Goal: Task Accomplishment & Management: Manage account settings

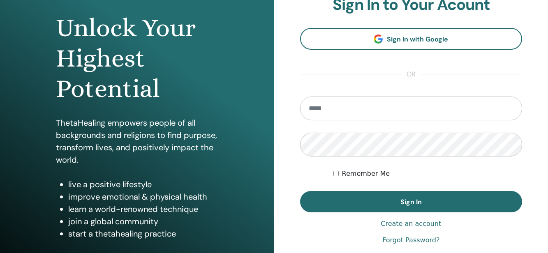
scroll to position [83, 0]
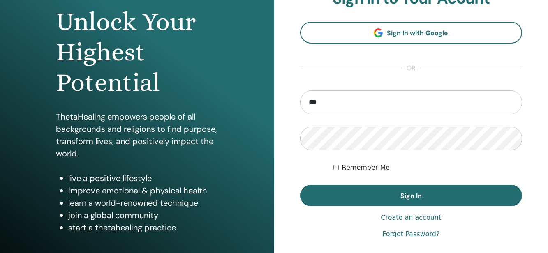
type input "**********"
click at [300, 185] on button "Sign In" at bounding box center [411, 195] width 222 height 21
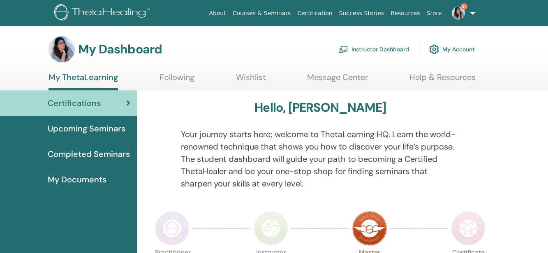
click at [384, 47] on link "Instructor Dashboard" at bounding box center [373, 49] width 71 height 18
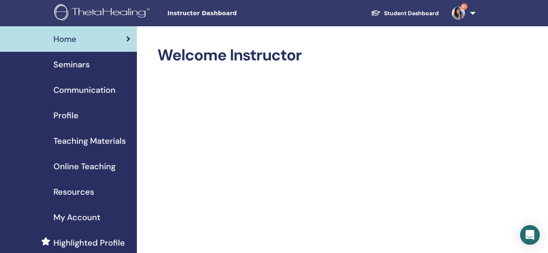
click at [88, 65] on span "Seminars" at bounding box center [71, 64] width 36 height 12
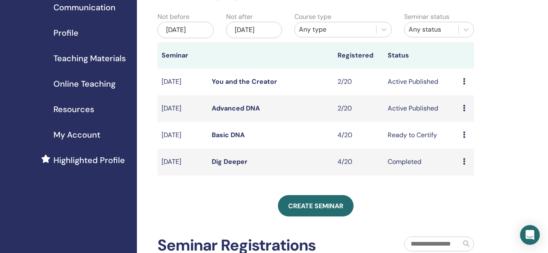
scroll to position [88, 0]
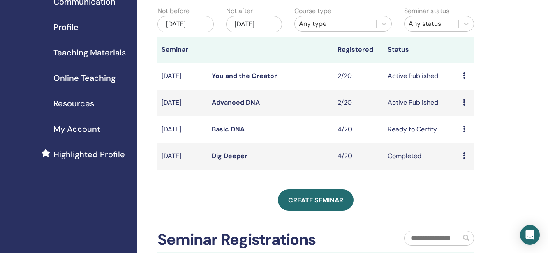
click at [464, 132] on icon at bounding box center [464, 129] width 2 height 7
click at [461, 169] on link "Attendees" at bounding box center [465, 168] width 31 height 9
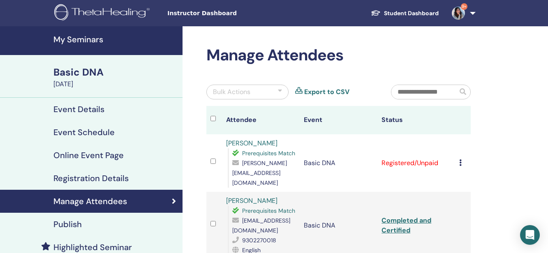
click at [461, 160] on icon at bounding box center [460, 163] width 2 height 7
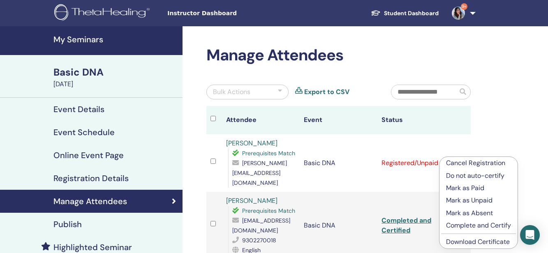
click at [462, 190] on p "Mark as Paid" at bounding box center [478, 188] width 65 height 10
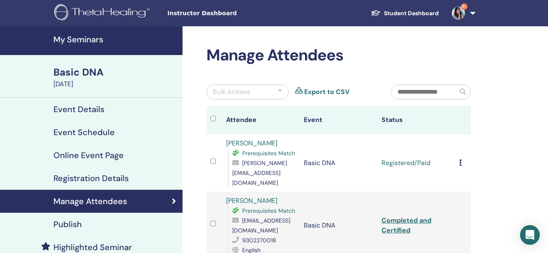
click at [460, 160] on icon at bounding box center [460, 163] width 2 height 7
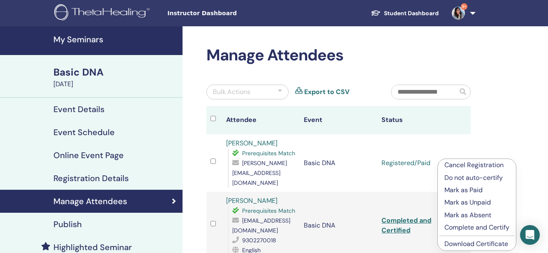
click at [458, 243] on link "Download Certificate" at bounding box center [477, 244] width 64 height 9
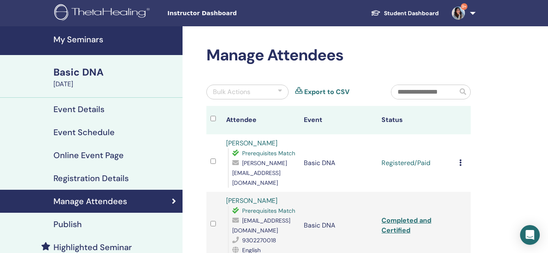
click at [460, 160] on icon at bounding box center [460, 163] width 2 height 7
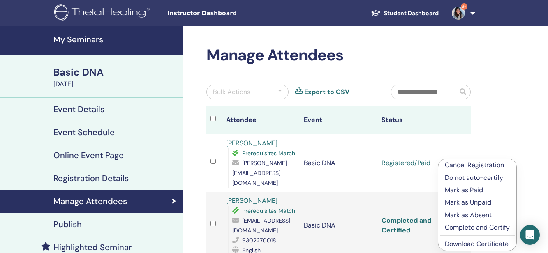
click at [459, 227] on p "Complete and Certify" at bounding box center [477, 228] width 65 height 10
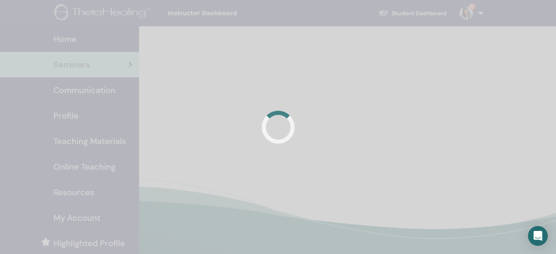
scroll to position [88, 0]
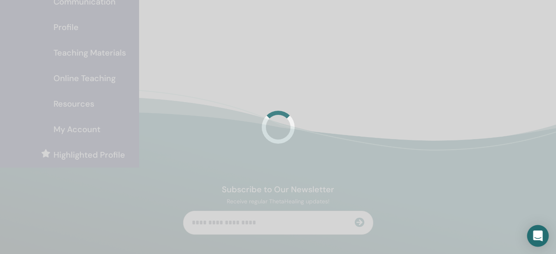
click at [537, 237] on icon "Open Intercom Messenger" at bounding box center [537, 235] width 9 height 11
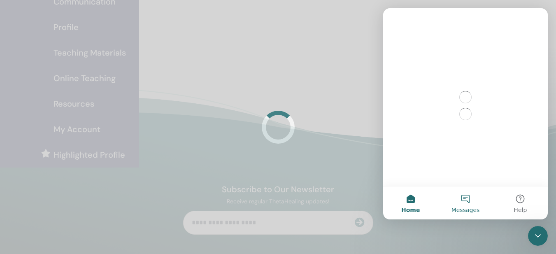
scroll to position [0, 0]
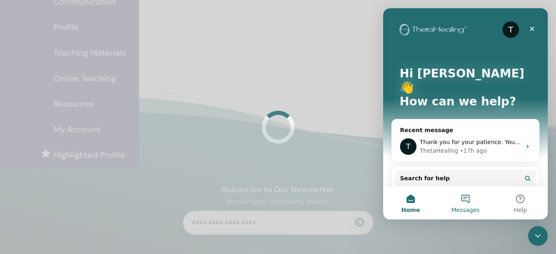
click at [466, 207] on span "Messages" at bounding box center [465, 210] width 28 height 6
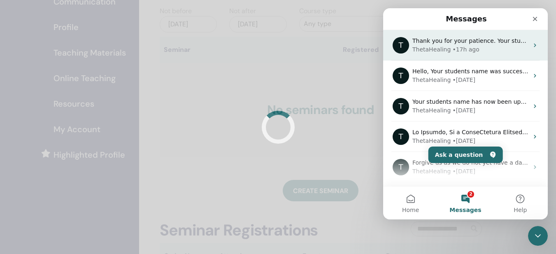
click at [444, 54] on div "T Thank you for your patience. Your student has now been registered per your re…" at bounding box center [465, 45] width 164 height 30
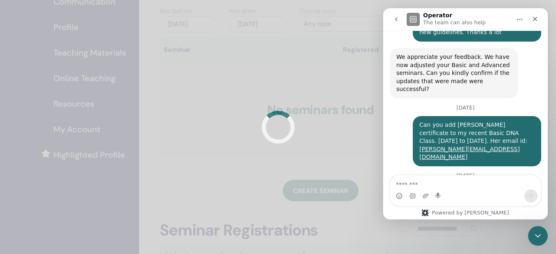
scroll to position [735, 0]
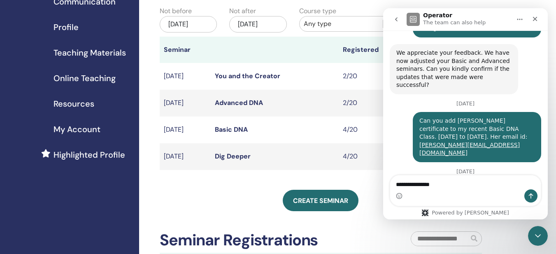
type textarea "**********"
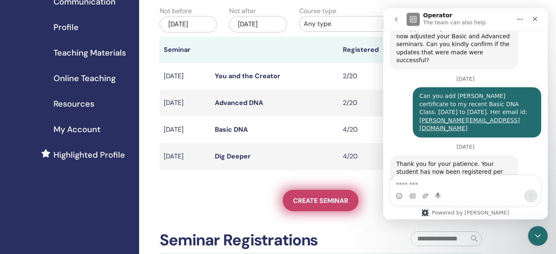
click at [338, 205] on span "Create seminar" at bounding box center [320, 200] width 55 height 9
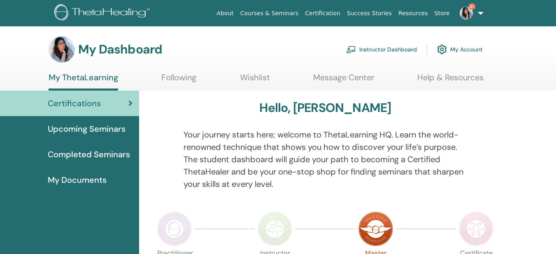
click at [385, 53] on link "Instructor Dashboard" at bounding box center [381, 49] width 71 height 18
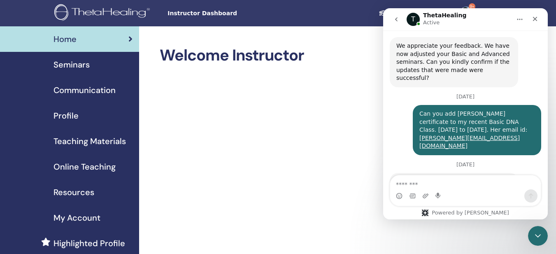
scroll to position [760, 0]
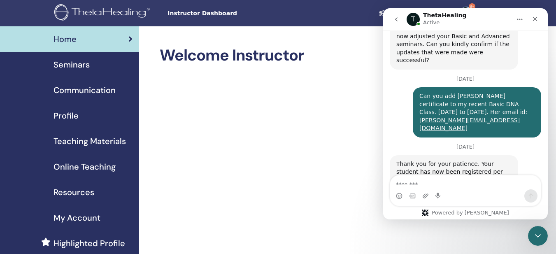
click at [83, 65] on span "Seminars" at bounding box center [71, 64] width 36 height 12
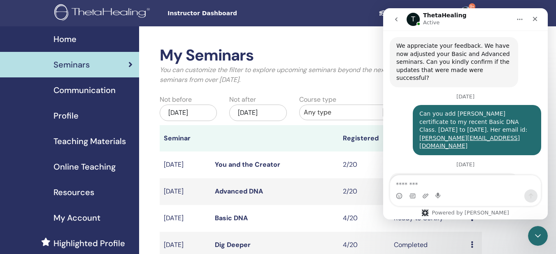
scroll to position [760, 0]
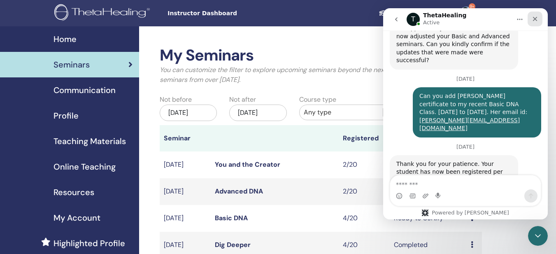
click at [537, 21] on icon "Close" at bounding box center [535, 19] width 5 height 5
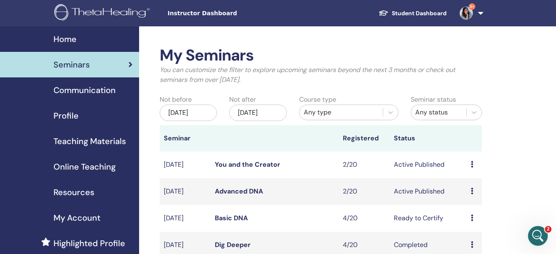
click at [473, 196] on div "Preview Edit Attendees Cancel" at bounding box center [473, 191] width 7 height 10
click at [468, 229] on link "Attendees" at bounding box center [474, 229] width 31 height 9
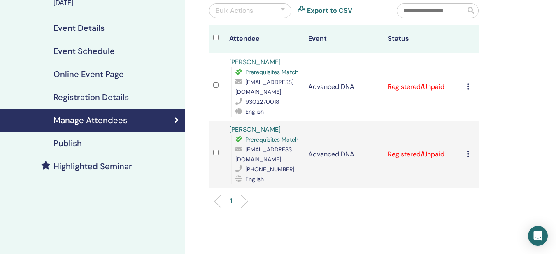
scroll to position [83, 0]
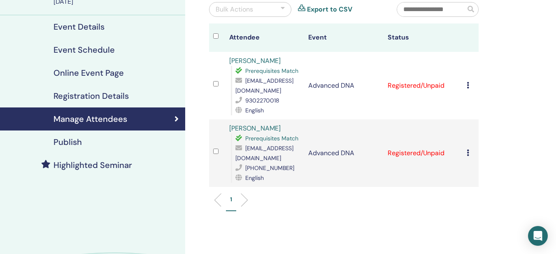
click at [281, 6] on div at bounding box center [282, 10] width 4 height 10
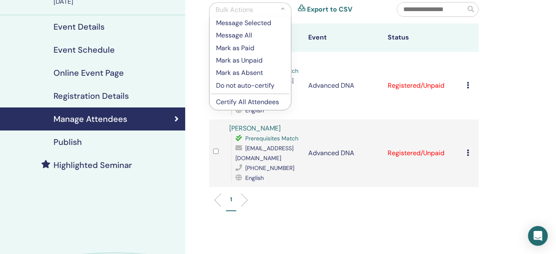
click at [253, 47] on p "Mark as Paid" at bounding box center [250, 48] width 68 height 10
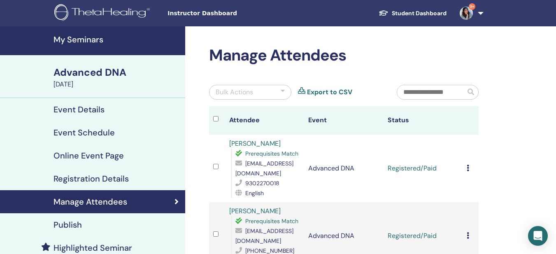
click at [282, 90] on div at bounding box center [282, 92] width 4 height 10
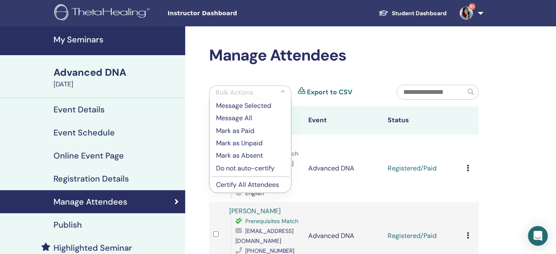
click at [237, 185] on p "Certify All Attendees" at bounding box center [250, 185] width 68 height 10
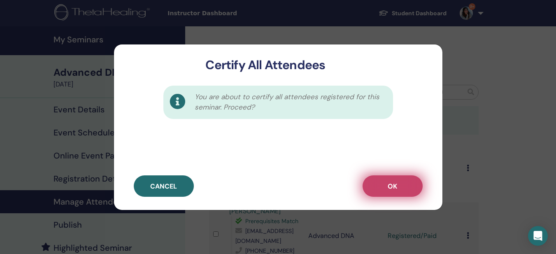
click at [385, 190] on button "OK" at bounding box center [392, 185] width 60 height 21
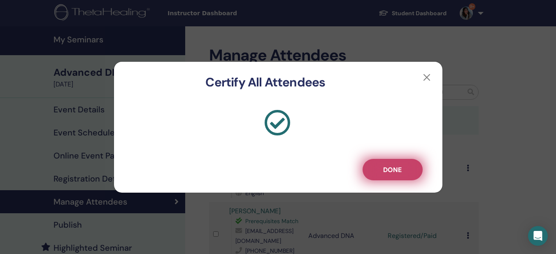
click at [390, 164] on button "Done" at bounding box center [392, 169] width 60 height 21
